Goal: Go to known website: Access a specific website the user already knows

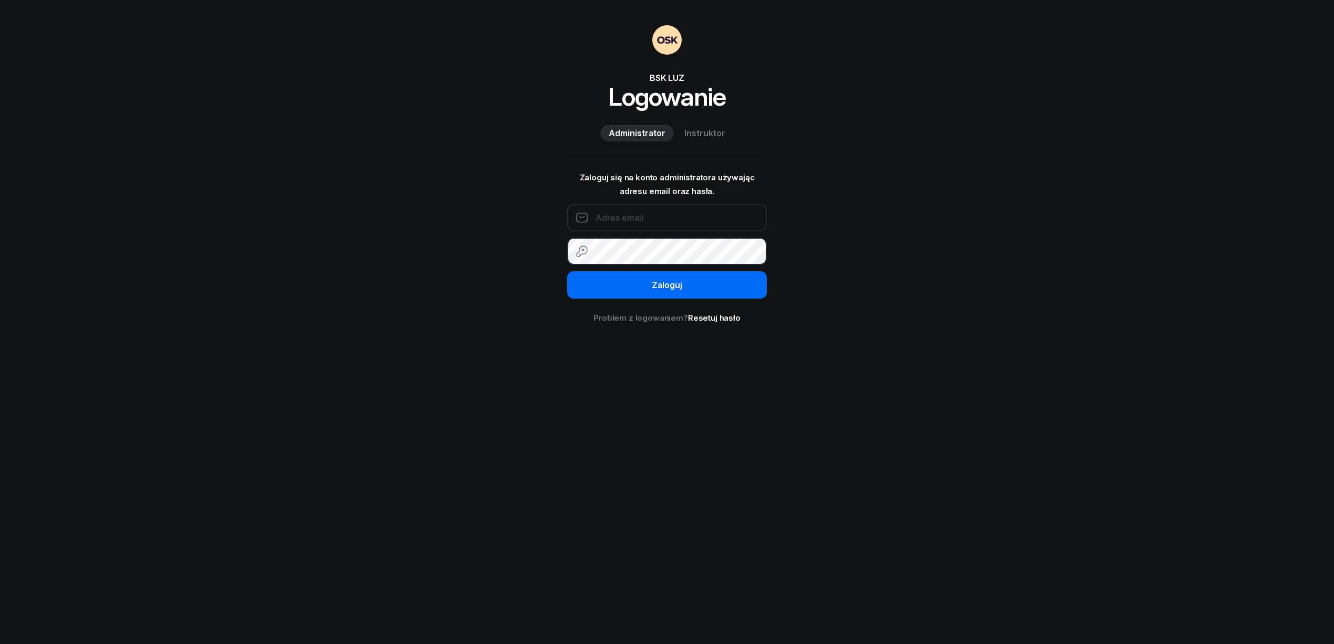
type input "[EMAIL_ADDRESS][PERSON_NAME][DOMAIN_NAME]"
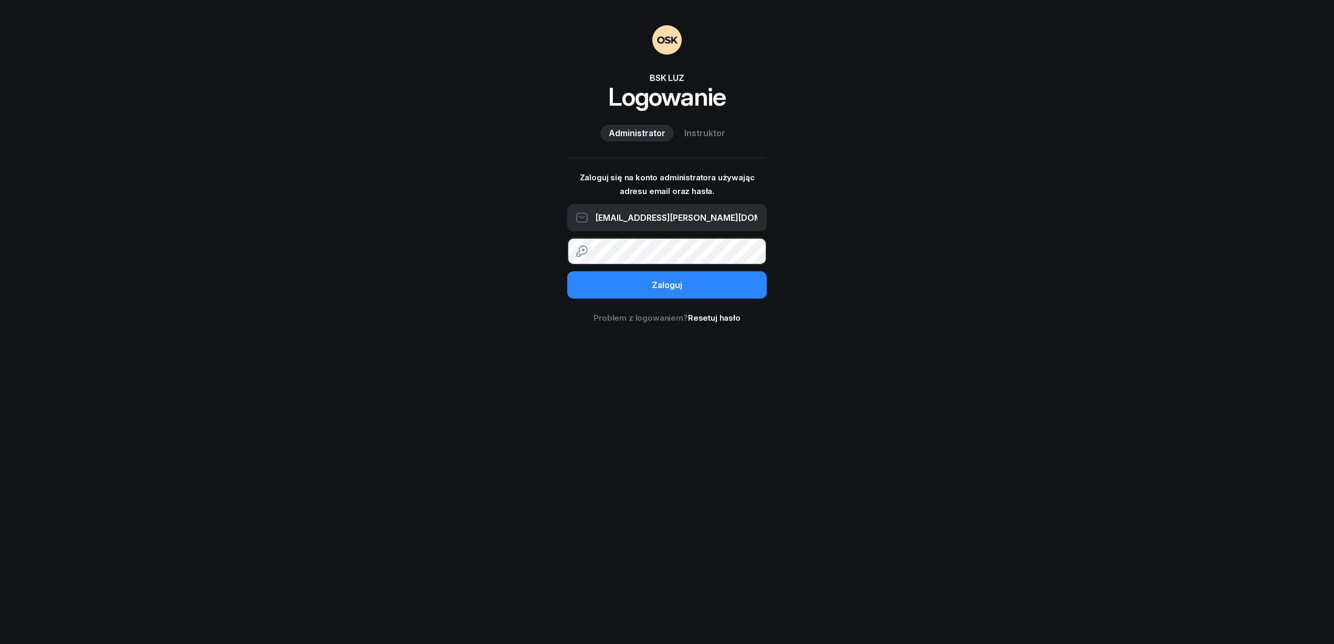
click at [630, 284] on button "Zaloguj" at bounding box center [667, 284] width 200 height 27
